Goal: Transaction & Acquisition: Purchase product/service

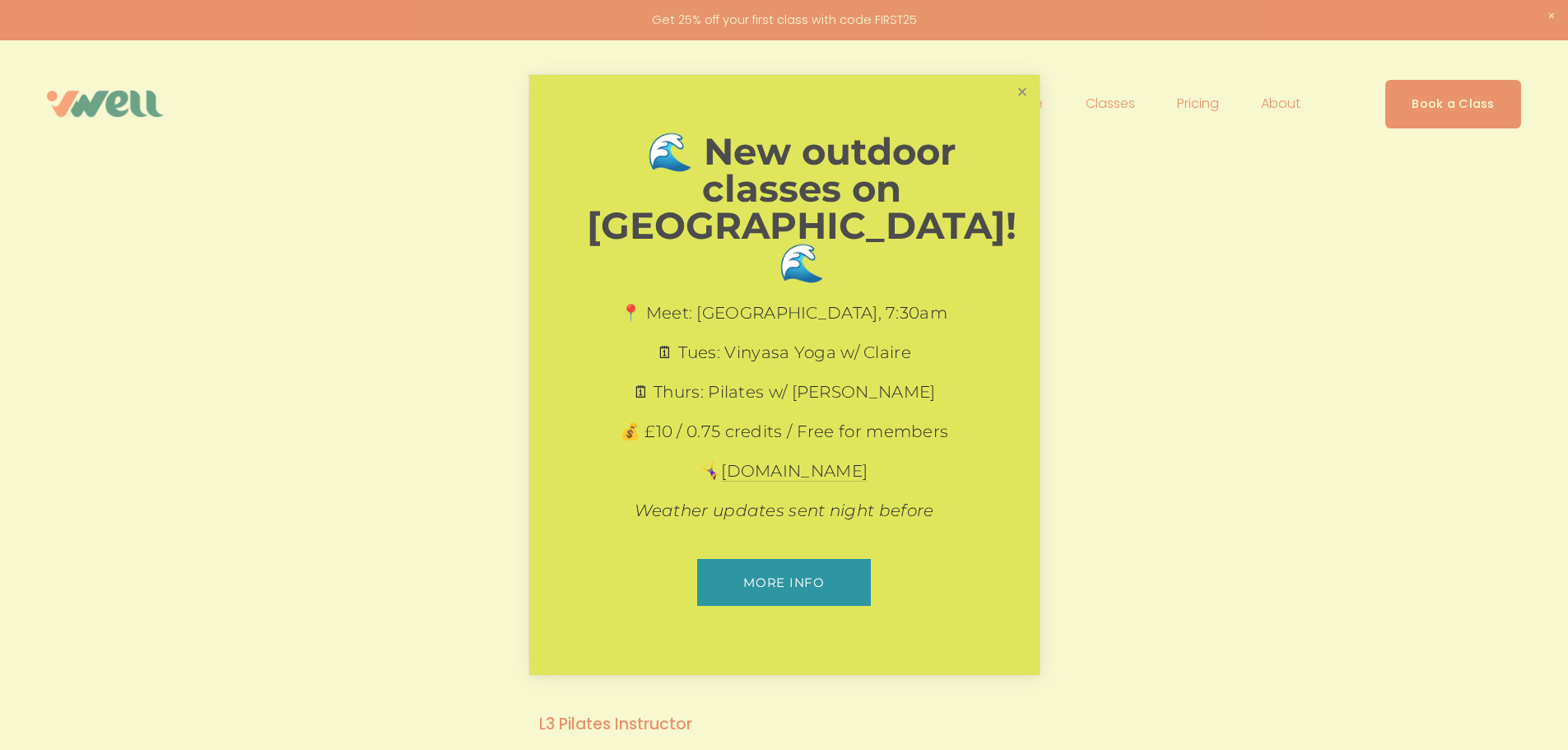
click at [1023, 106] on link "Close" at bounding box center [1022, 91] width 29 height 29
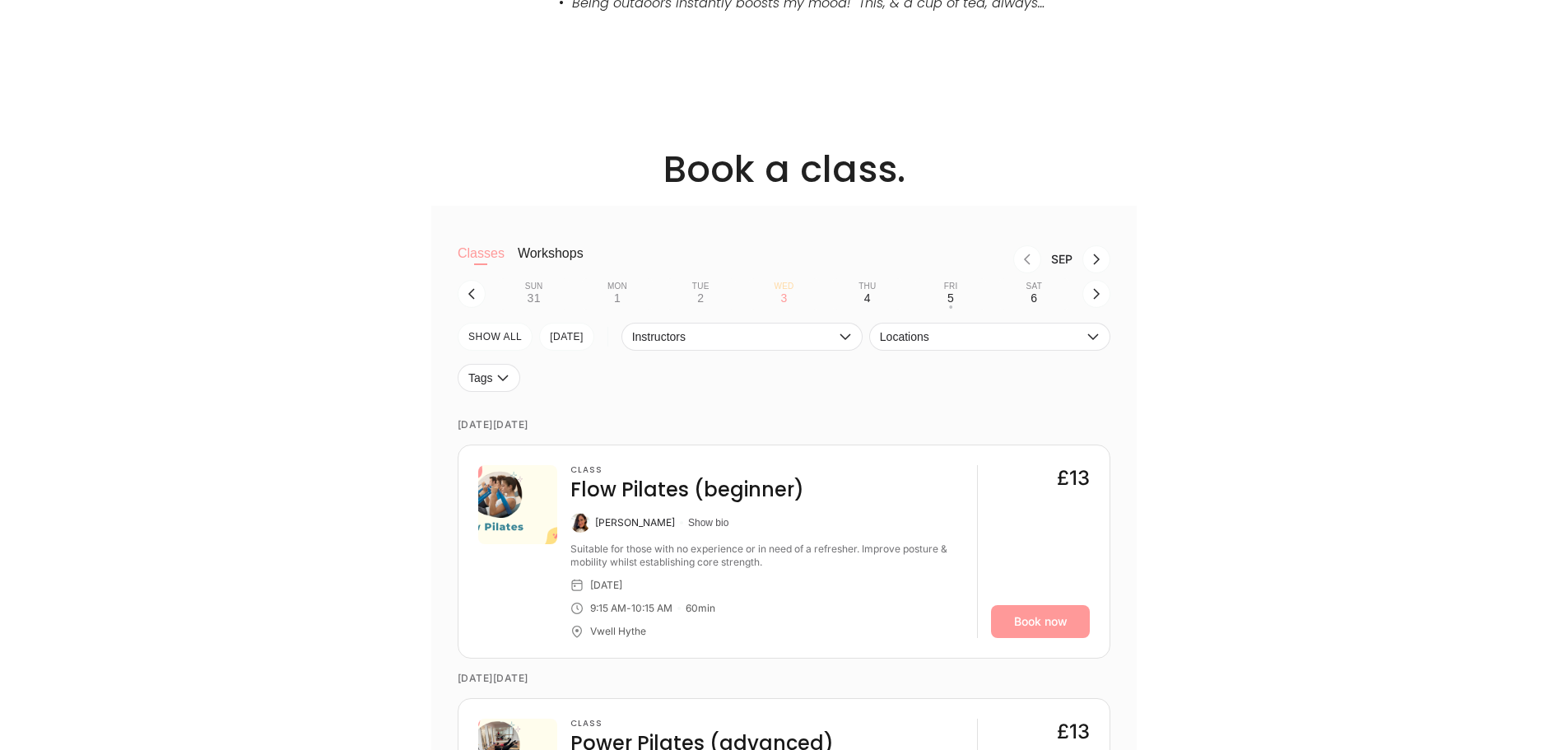
scroll to position [1399, 0]
click at [845, 339] on icon "button" at bounding box center [845, 336] width 11 height 6
click at [833, 378] on li "Kate Arnold" at bounding box center [742, 372] width 240 height 30
click at [976, 338] on span "Locations" at bounding box center [981, 336] width 203 height 13
click at [950, 372] on li "Vwell Hythe" at bounding box center [990, 372] width 240 height 30
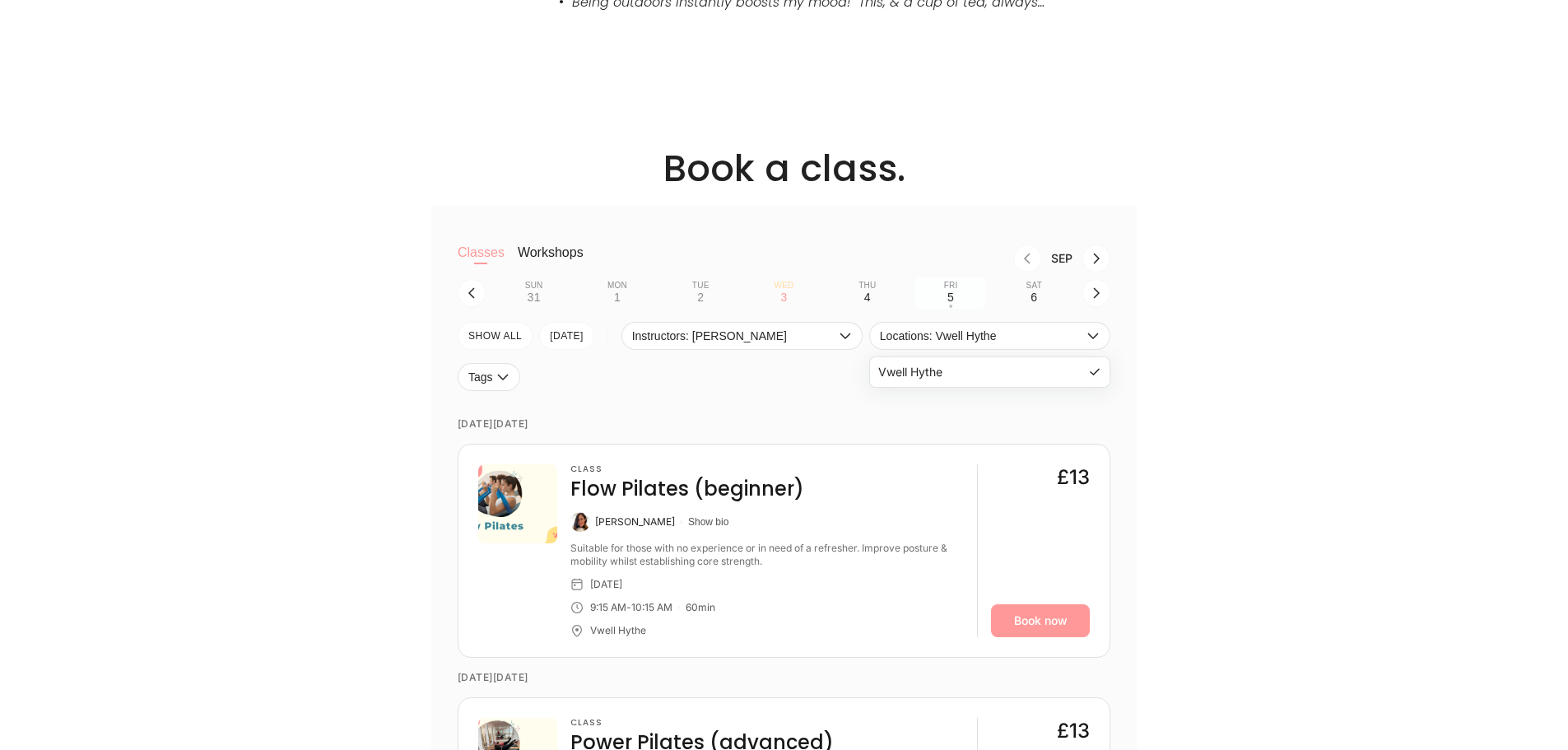
click at [957, 301] on button "Fri 5 •" at bounding box center [951, 293] width 70 height 31
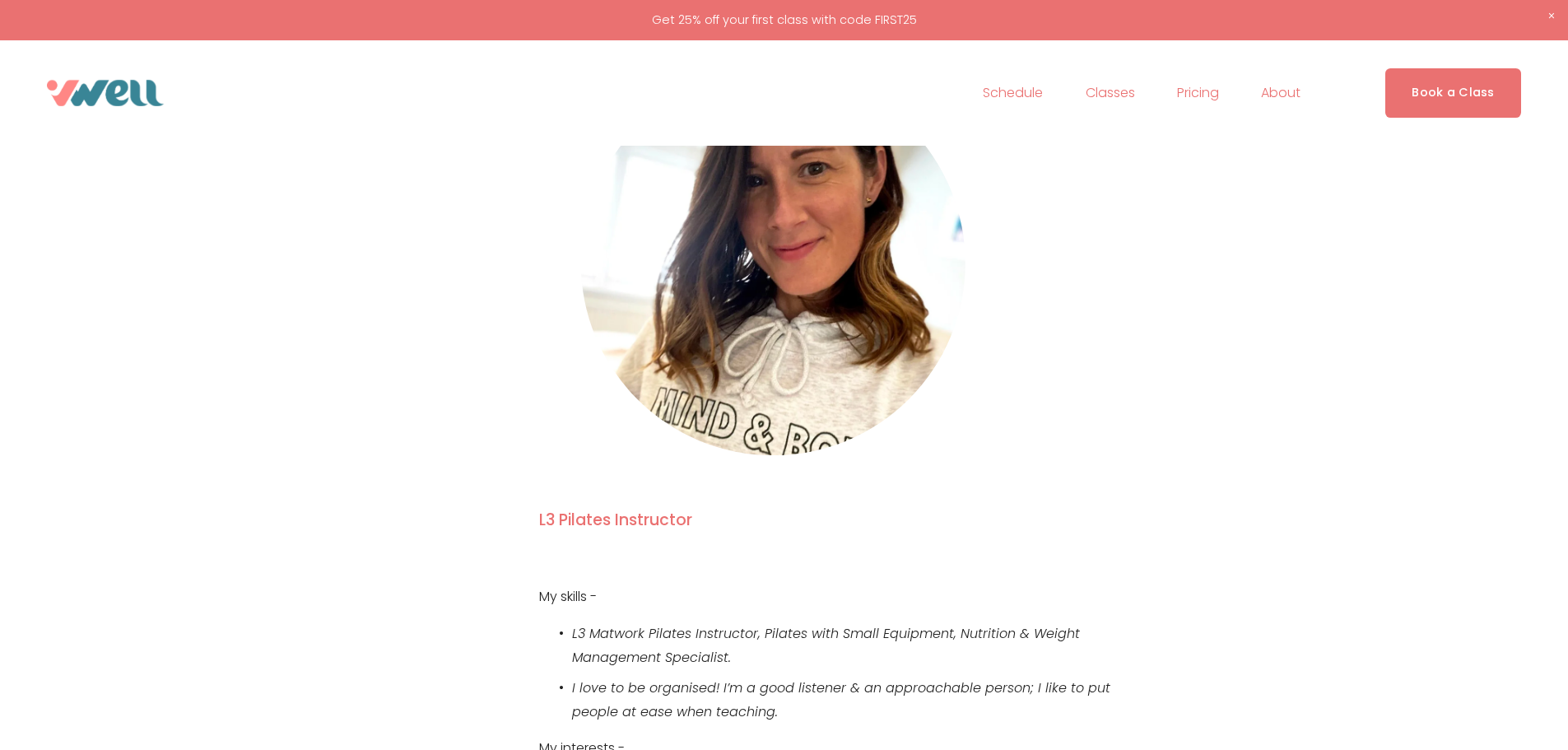
scroll to position [0, 0]
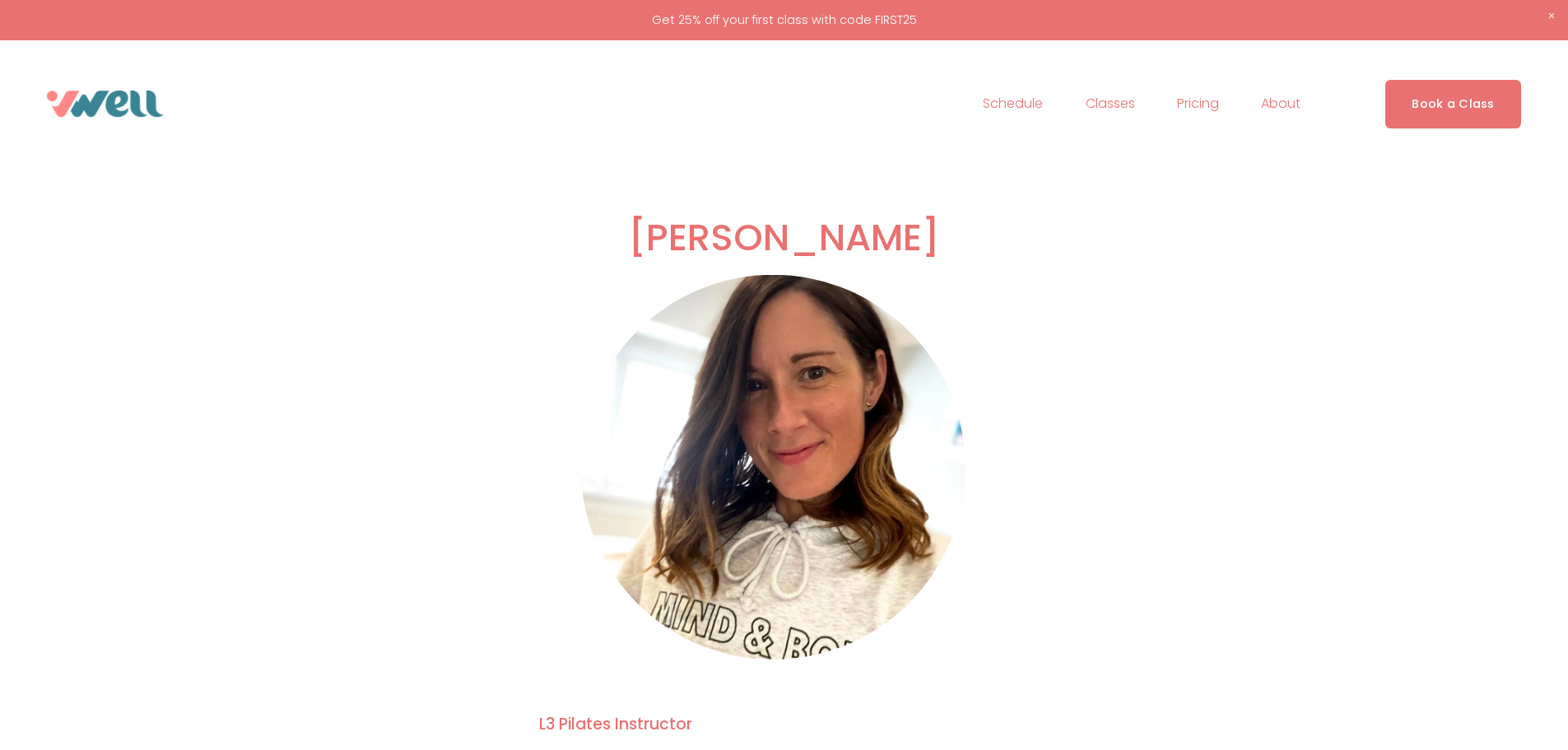
click at [0, 0] on span "Yoga" at bounding box center [0, 0] width 0 height 0
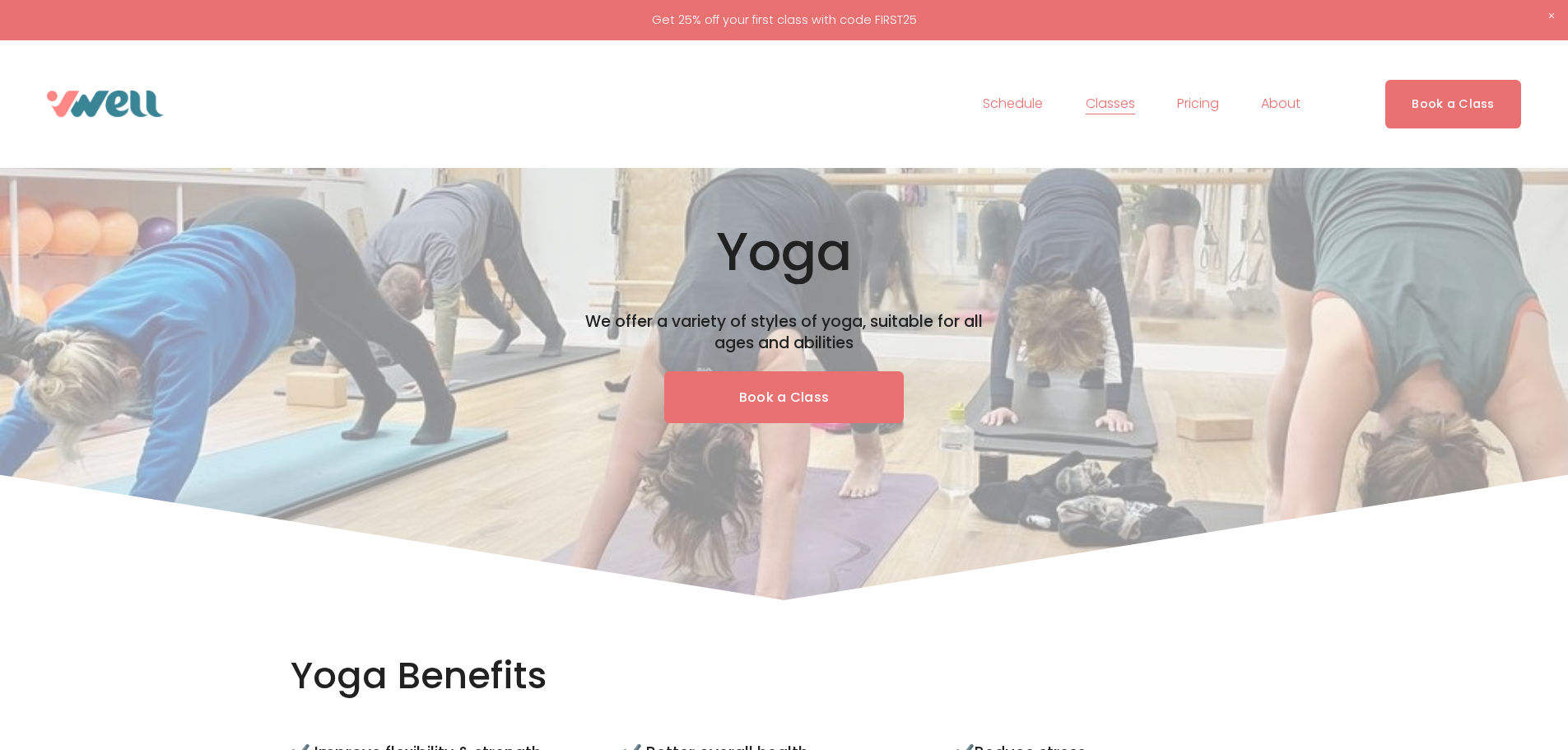
click at [1202, 99] on link "Pricing" at bounding box center [1197, 103] width 42 height 27
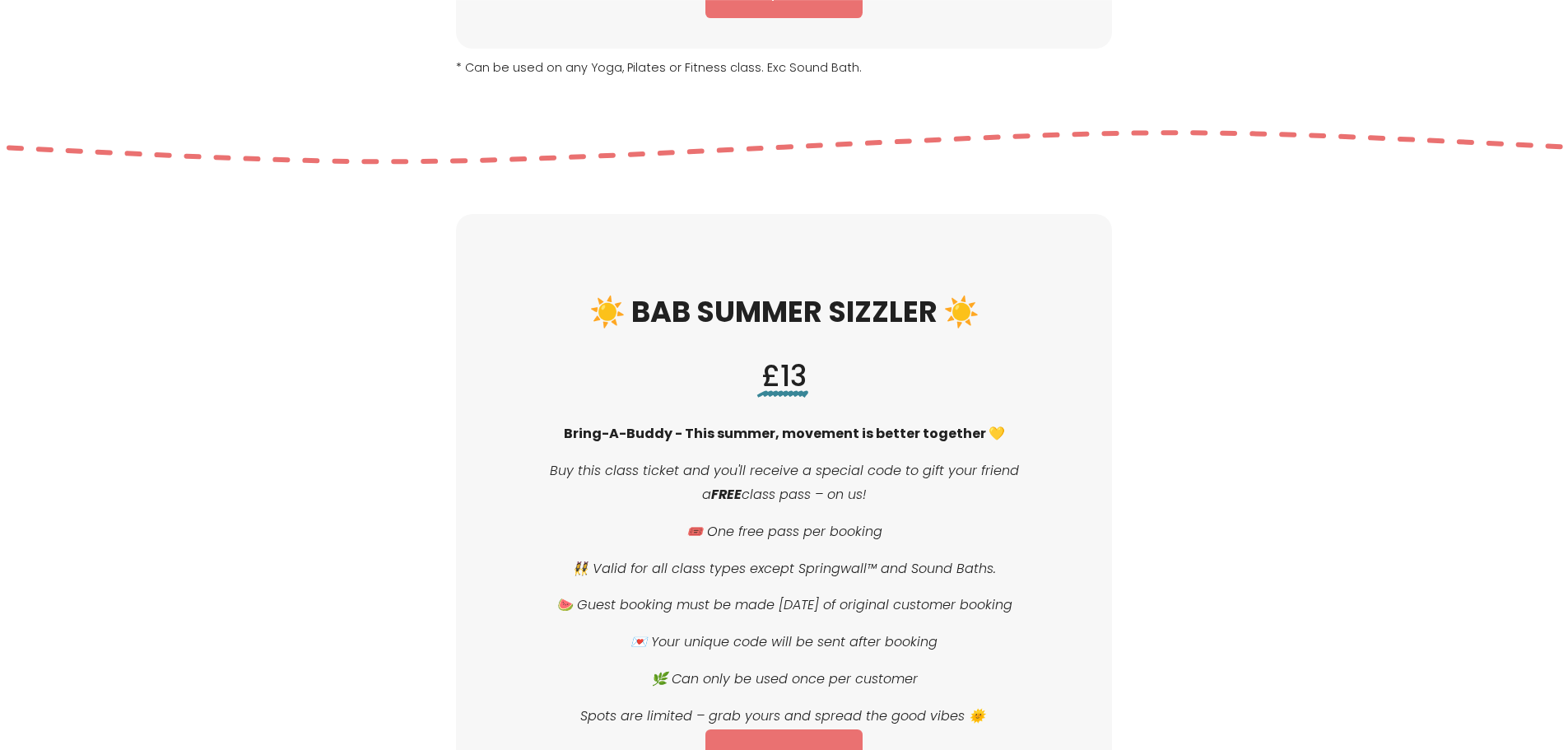
scroll to position [576, 0]
